Goal: Task Accomplishment & Management: Complete application form

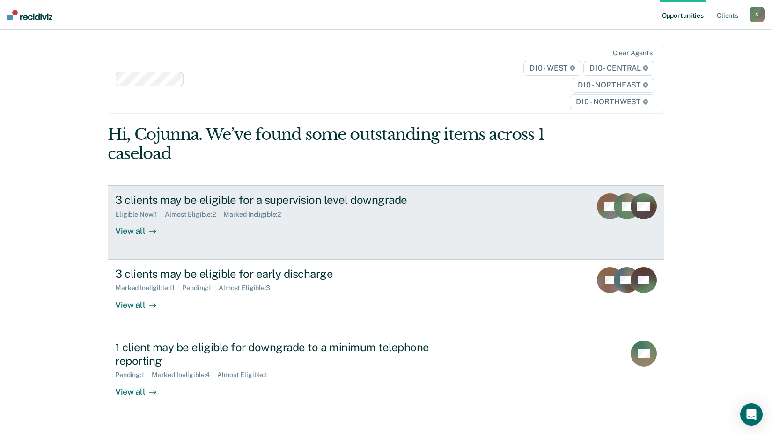
click at [139, 233] on div "View all" at bounding box center [141, 228] width 52 height 18
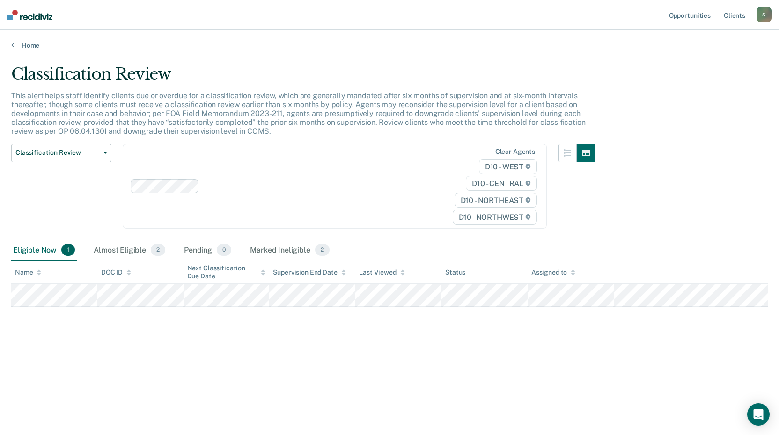
click at [139, 233] on div "Classification Review Classification Review Early Discharge Minimum Telephone R…" at bounding box center [303, 192] width 584 height 97
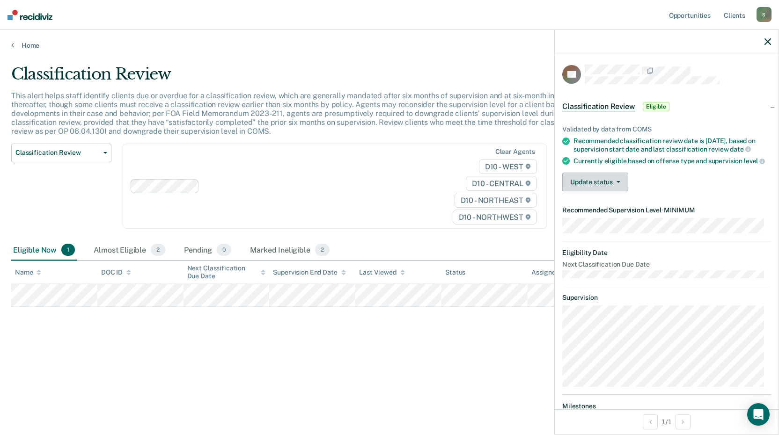
click at [594, 191] on button "Update status" at bounding box center [595, 182] width 66 height 19
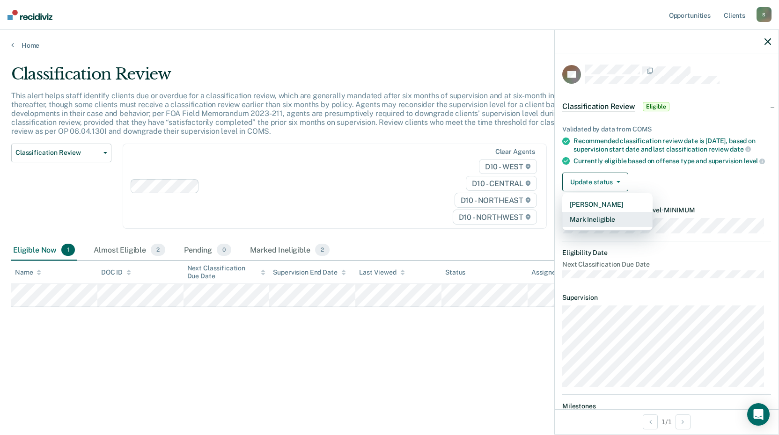
click at [585, 227] on button "Mark Ineligible" at bounding box center [607, 219] width 90 height 15
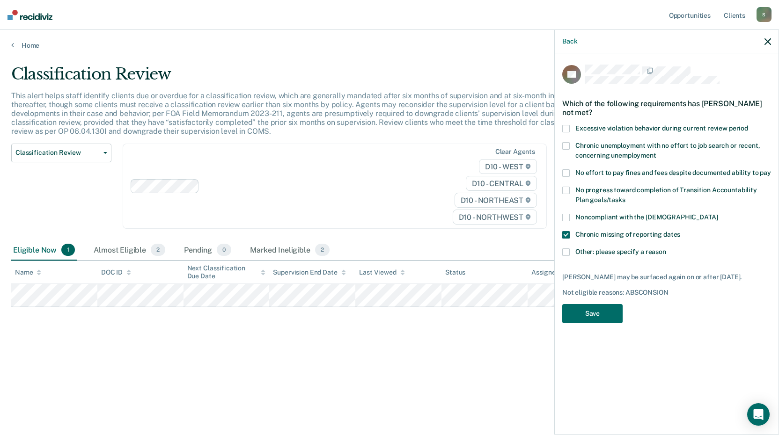
click at [567, 235] on span at bounding box center [565, 234] width 7 height 7
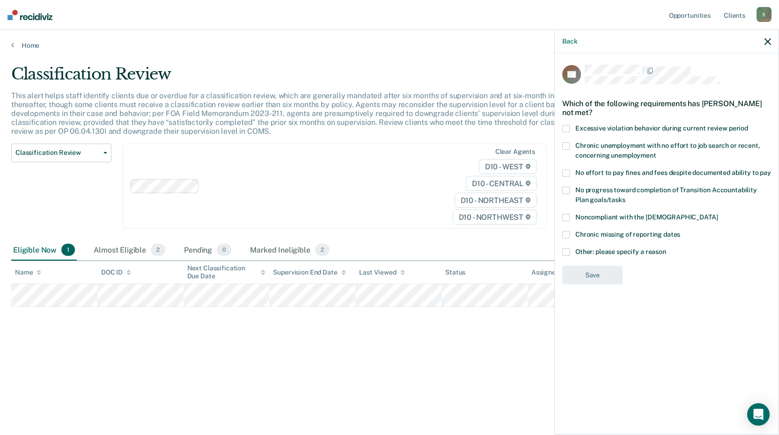
click at [567, 235] on span at bounding box center [565, 234] width 7 height 7
click at [566, 235] on span at bounding box center [565, 234] width 7 height 7
click at [567, 216] on span at bounding box center [565, 217] width 7 height 7
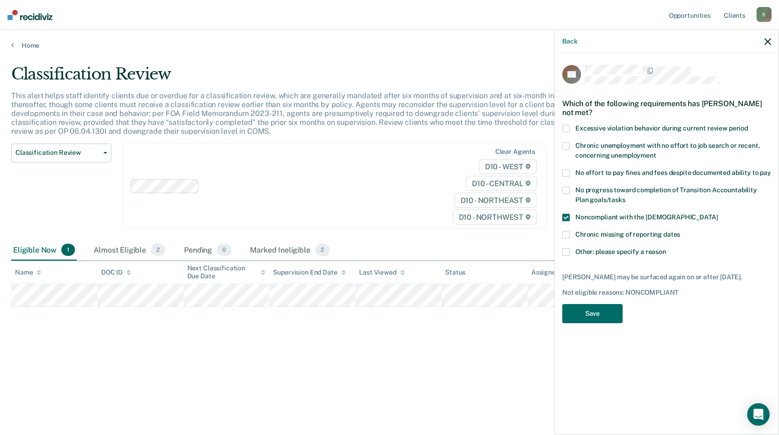
click at [567, 216] on span at bounding box center [565, 217] width 7 height 7
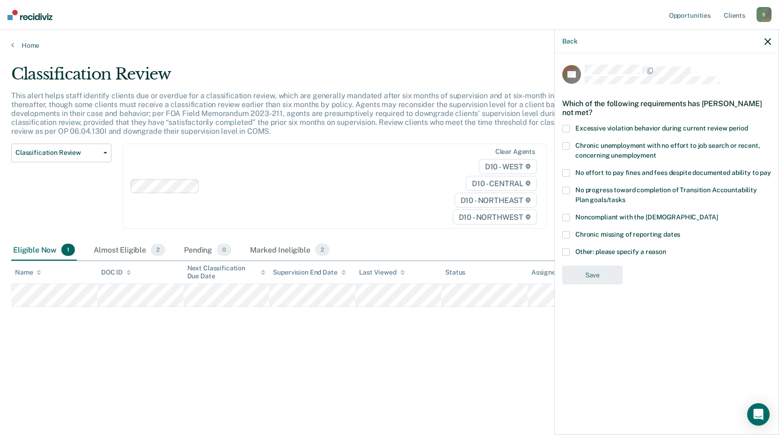
click at [567, 216] on span at bounding box center [565, 217] width 7 height 7
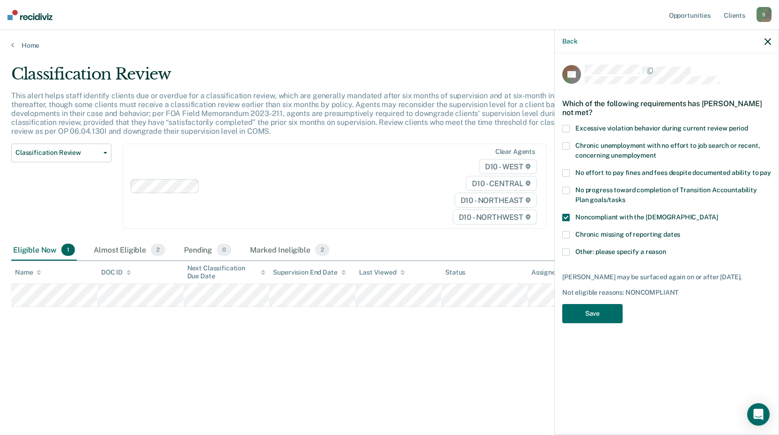
click at [566, 249] on span at bounding box center [565, 252] width 7 height 7
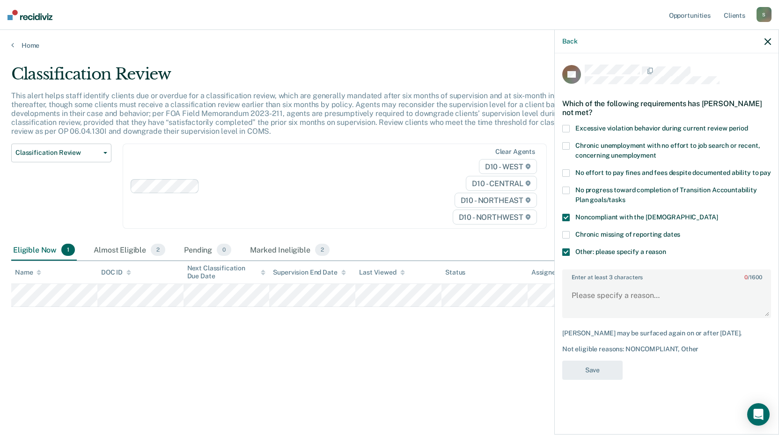
click at [566, 249] on span at bounding box center [565, 252] width 7 height 7
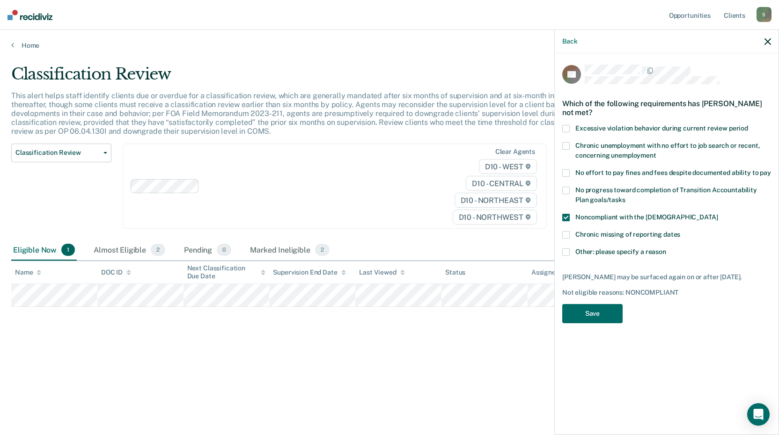
click at [566, 249] on span at bounding box center [565, 252] width 7 height 7
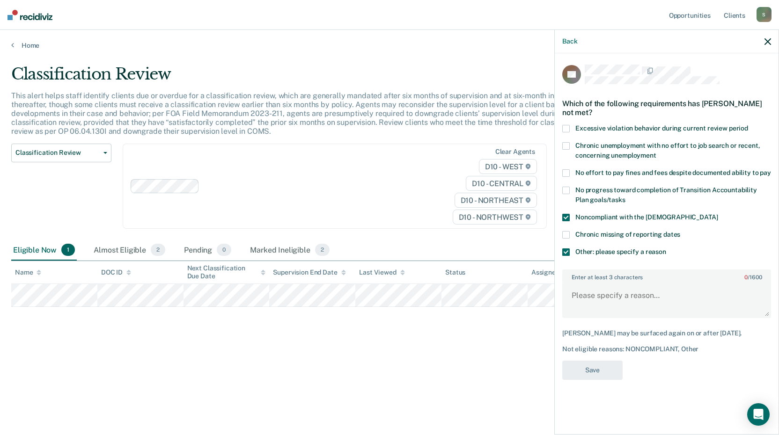
click at [568, 253] on span at bounding box center [565, 252] width 7 height 7
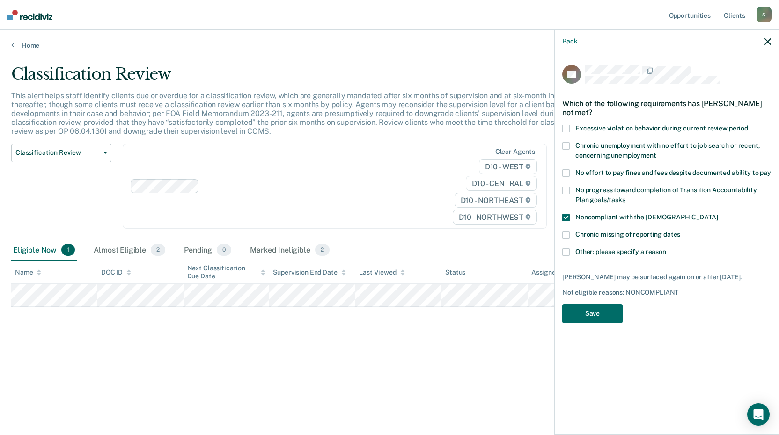
click at [568, 253] on span at bounding box center [565, 252] width 7 height 7
click at [597, 312] on button "Save" at bounding box center [592, 313] width 60 height 19
